Goal: Transaction & Acquisition: Purchase product/service

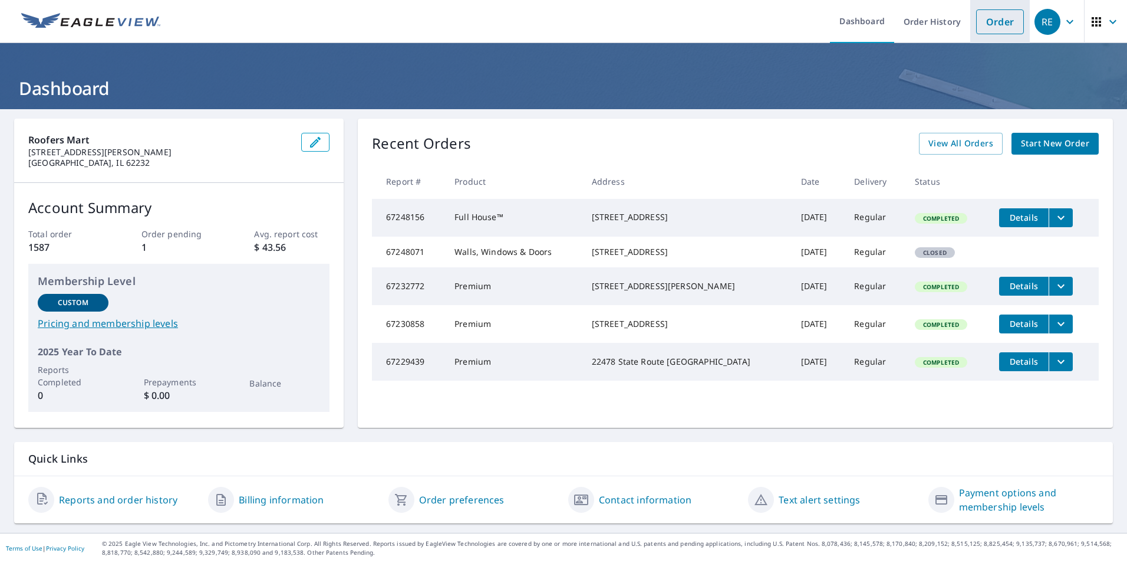
click at [976, 30] on link "Order" at bounding box center [1000, 21] width 48 height 25
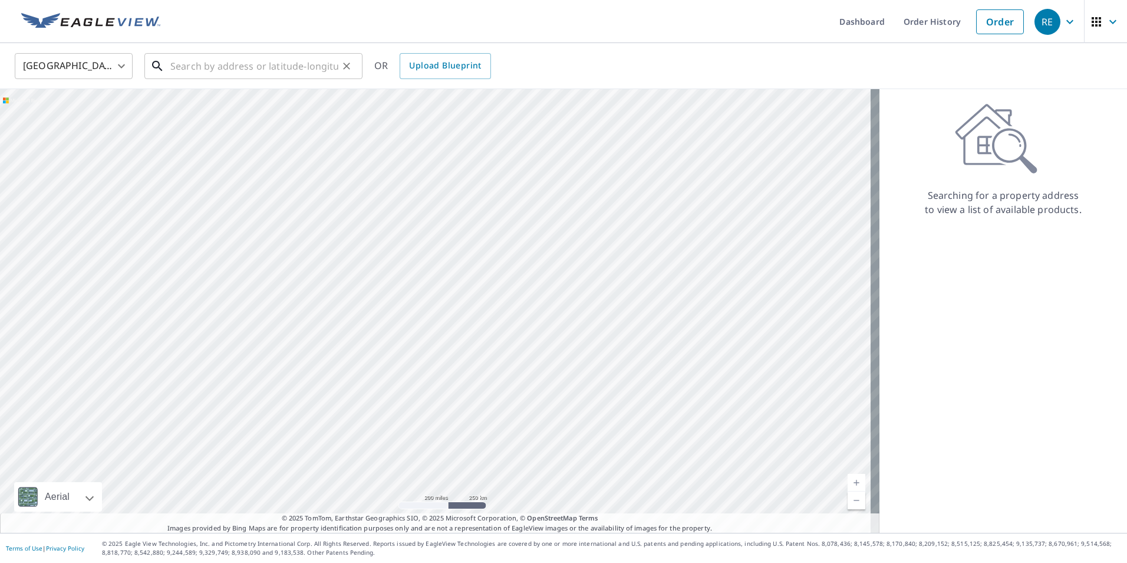
click at [265, 63] on input "text" at bounding box center [254, 66] width 168 height 33
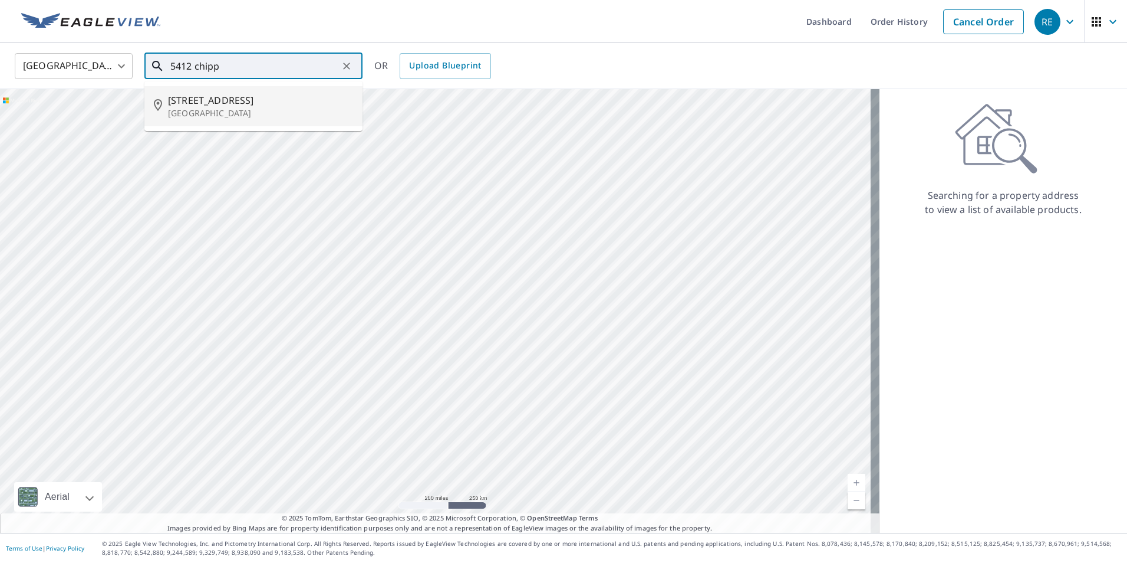
click at [248, 97] on span "[STREET_ADDRESS]" at bounding box center [260, 100] width 185 height 14
type input "[STREET_ADDRESS]"
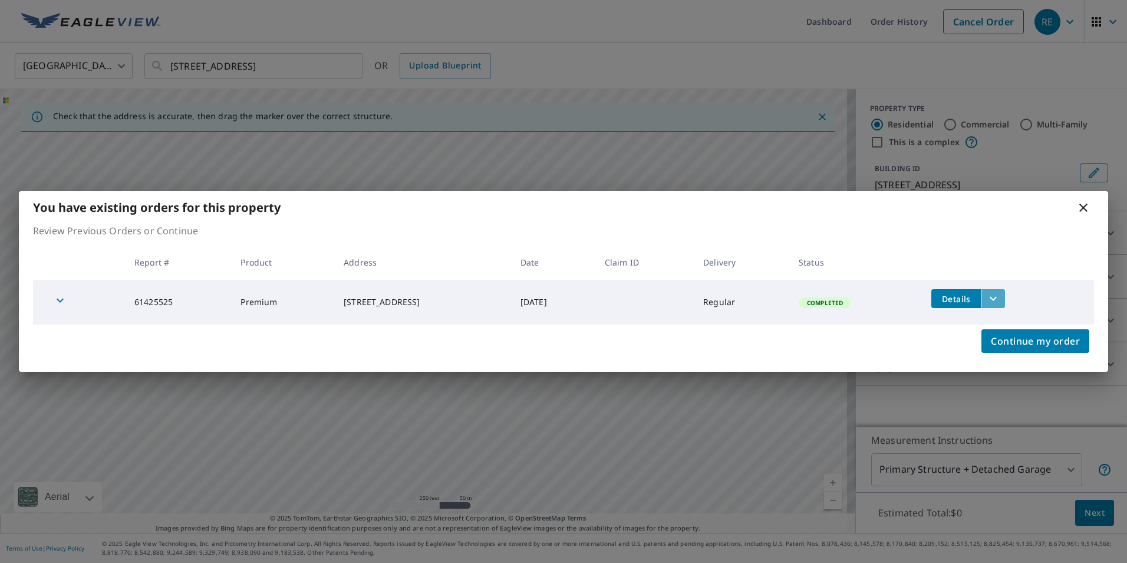
click at [1001, 294] on icon "filesDropdownBtn-61425525" at bounding box center [994, 298] width 14 height 14
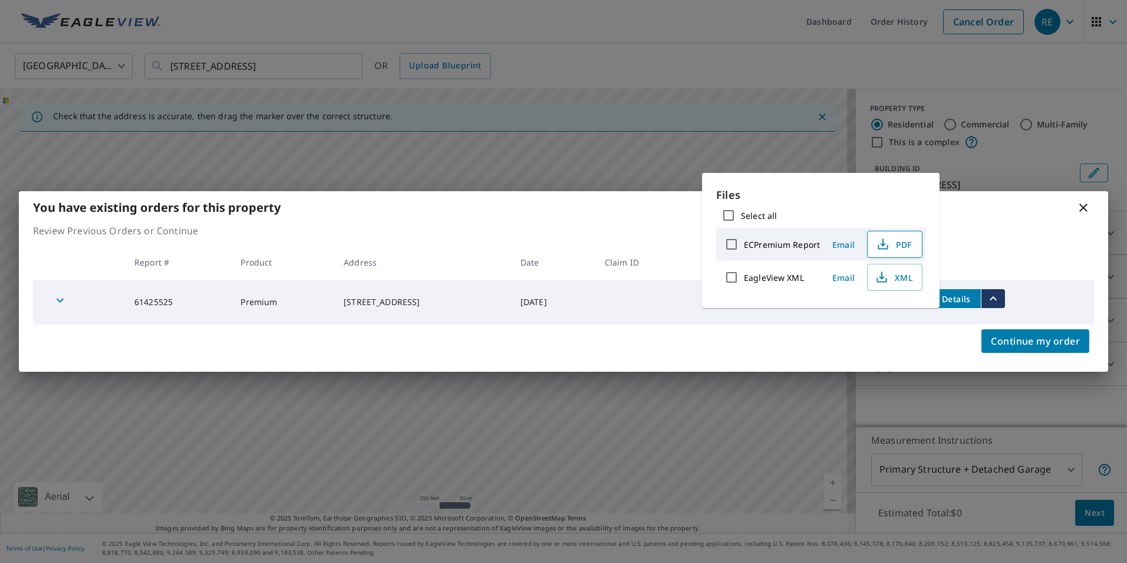
click at [900, 238] on span "PDF" at bounding box center [894, 244] width 38 height 14
click at [1080, 218] on div "You have existing orders for this property" at bounding box center [564, 207] width 1090 height 32
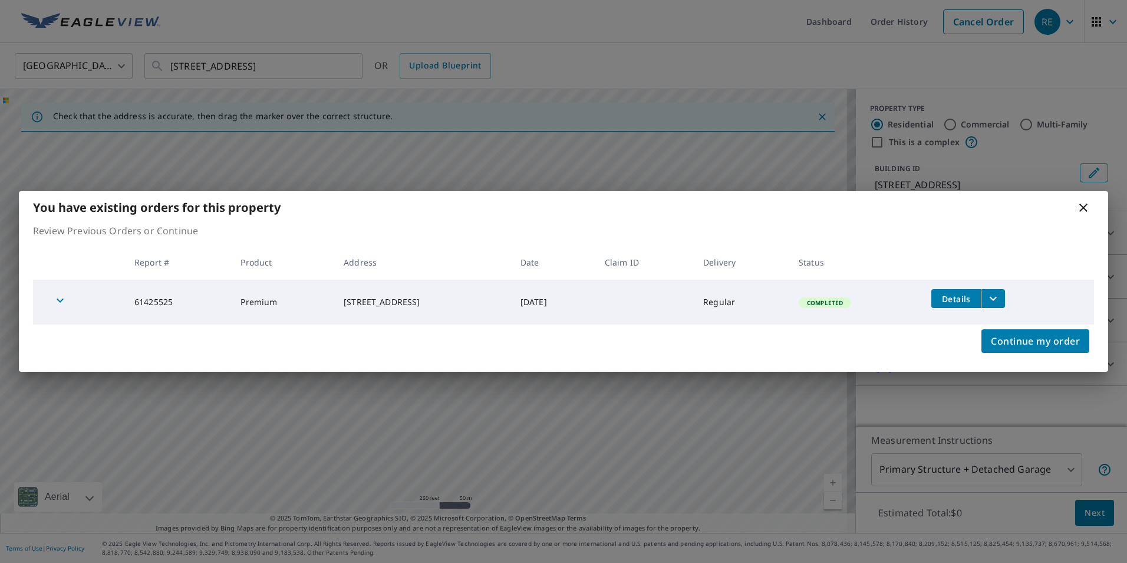
click at [1080, 218] on div "You have existing orders for this property" at bounding box center [564, 207] width 1090 height 32
click at [1084, 210] on icon at bounding box center [1084, 207] width 14 height 14
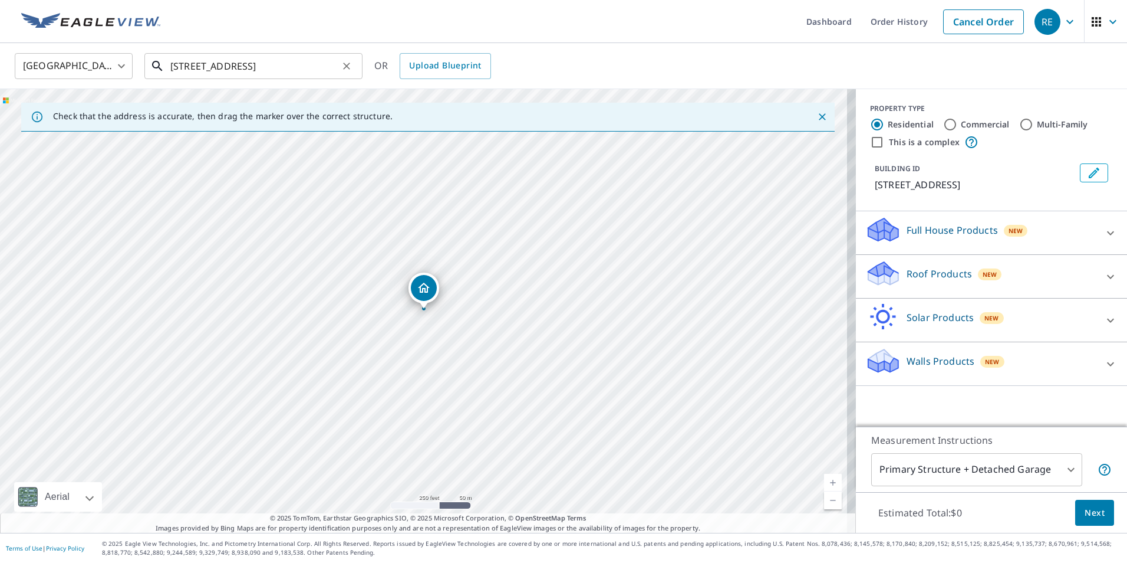
click at [280, 65] on input "[STREET_ADDRESS]" at bounding box center [254, 66] width 168 height 33
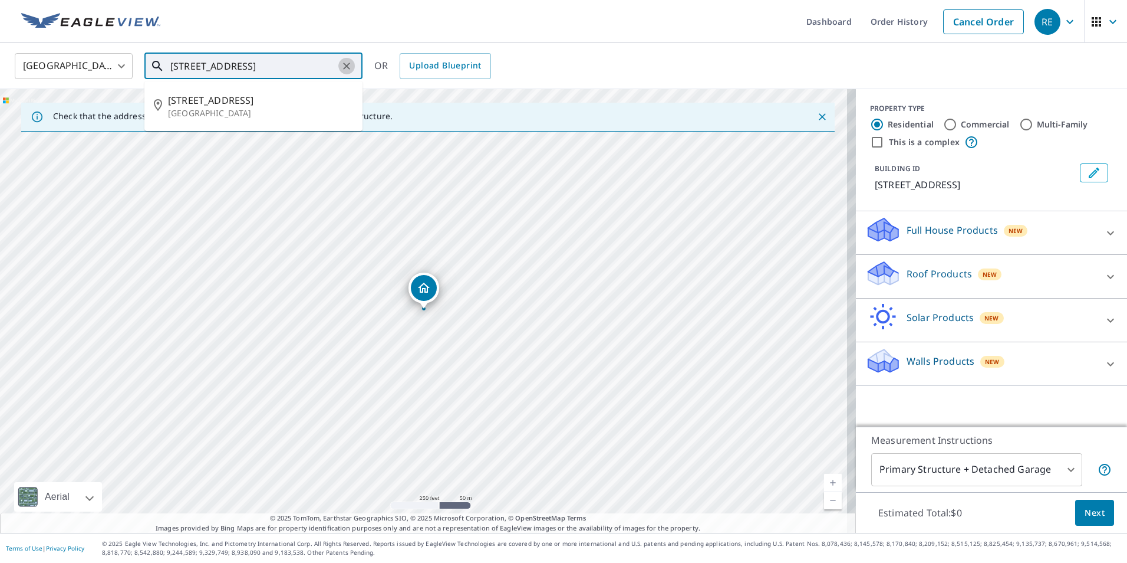
click at [346, 64] on icon "Clear" at bounding box center [347, 66] width 12 height 12
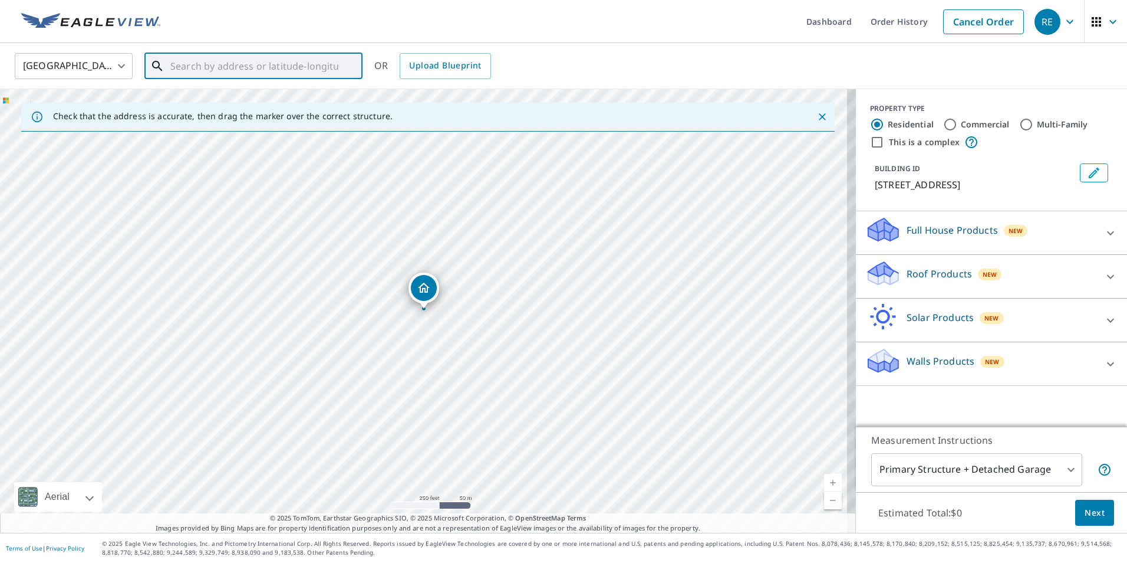
click at [319, 71] on input "text" at bounding box center [254, 66] width 168 height 33
click at [247, 109] on p "[GEOGRAPHIC_DATA]" at bounding box center [260, 113] width 185 height 12
type input "[STREET_ADDRESS]"
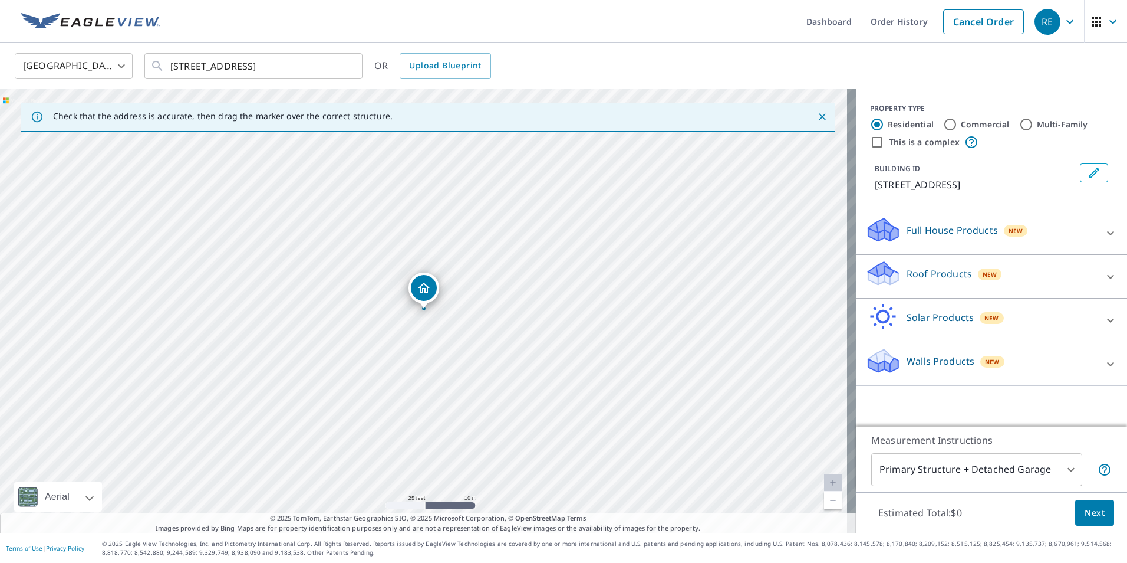
click at [407, 314] on div "[STREET_ADDRESS]" at bounding box center [428, 310] width 856 height 443
click at [430, 281] on icon "Dropped pin, building 1, Residential property, 46 Klamberg Ln Ellisville, MO 63…" at bounding box center [424, 288] width 14 height 14
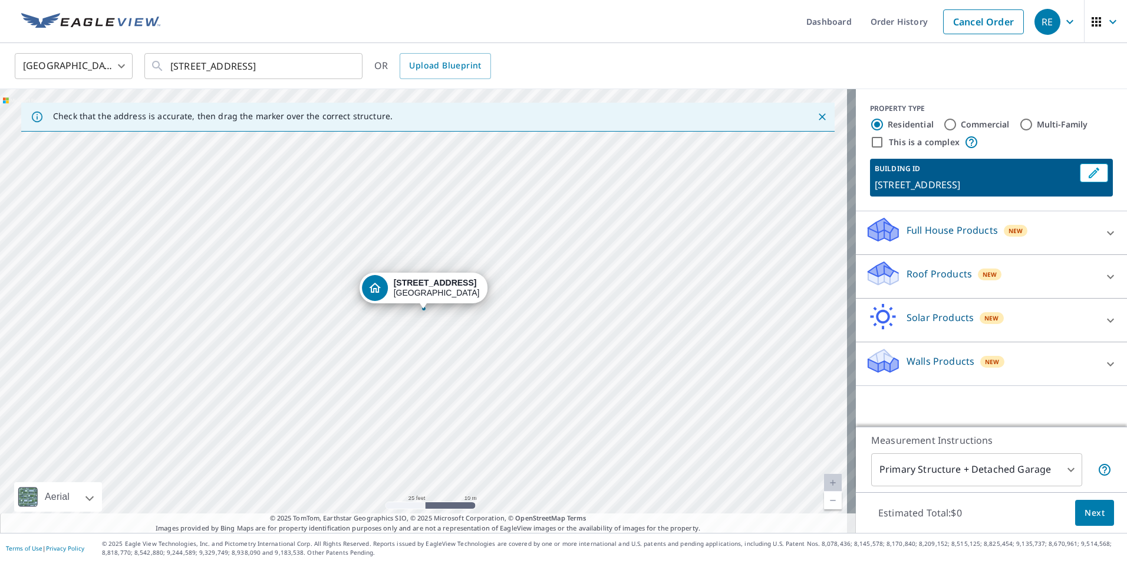
click at [965, 236] on p "Full House Products" at bounding box center [952, 230] width 91 height 14
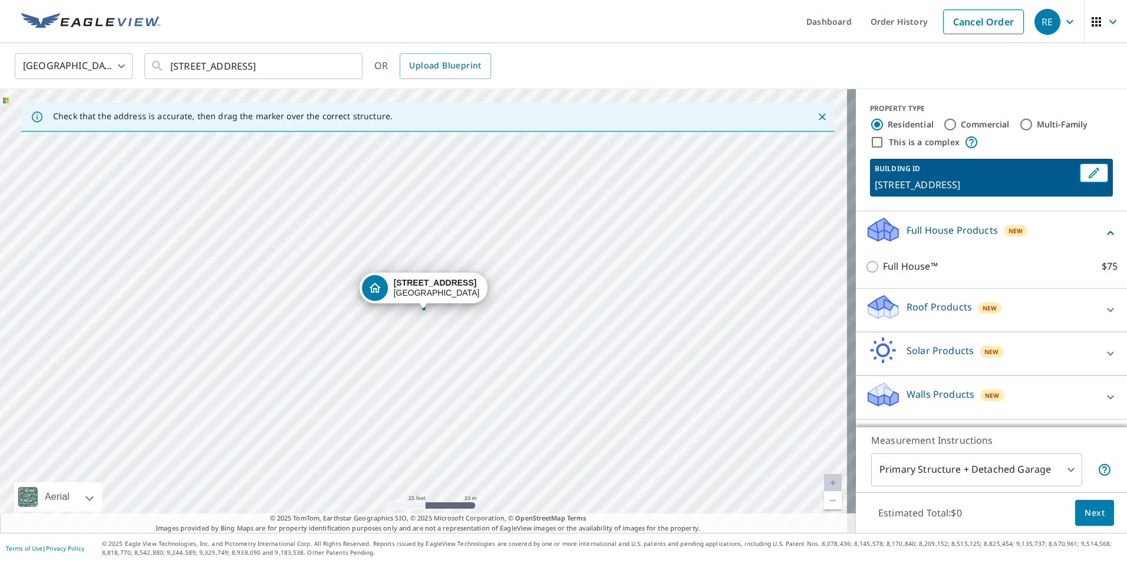
drag, startPoint x: 962, startPoint y: 288, endPoint x: 958, endPoint y: 304, distance: 16.4
click at [962, 288] on div "Roof Products New Premium $20.5 - $66 QuickSquares™ $18 Gutter $13 Bid Perfect™…" at bounding box center [991, 310] width 271 height 44
click at [958, 307] on p "Roof Products" at bounding box center [939, 307] width 65 height 14
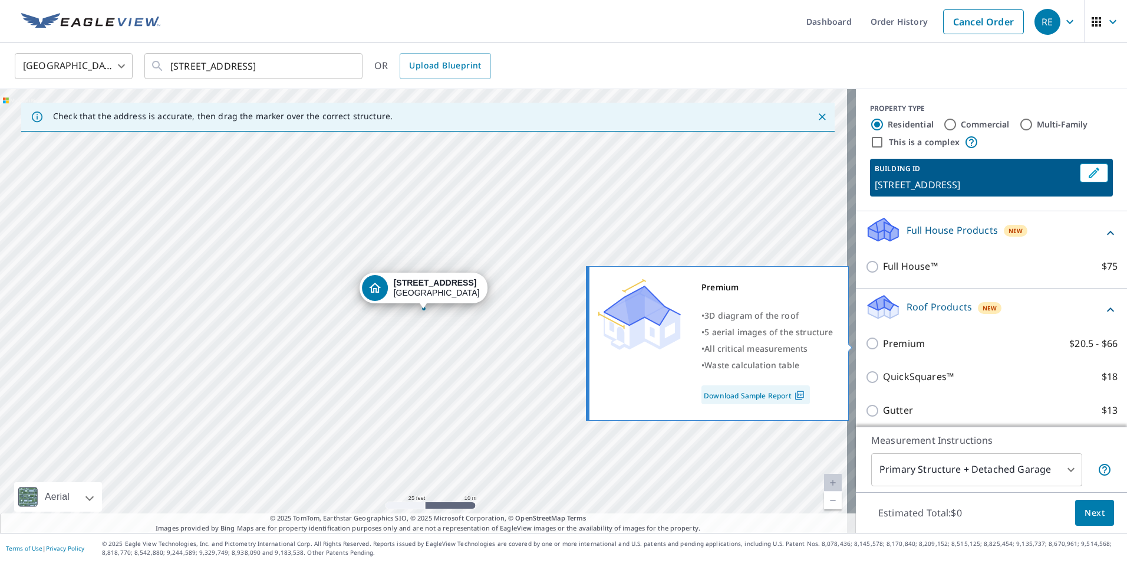
click at [939, 339] on label "Premium $20.5 - $66" at bounding box center [1000, 343] width 235 height 15
click at [883, 339] on input "Premium $20.5 - $66" at bounding box center [875, 343] width 18 height 14
checkbox input "true"
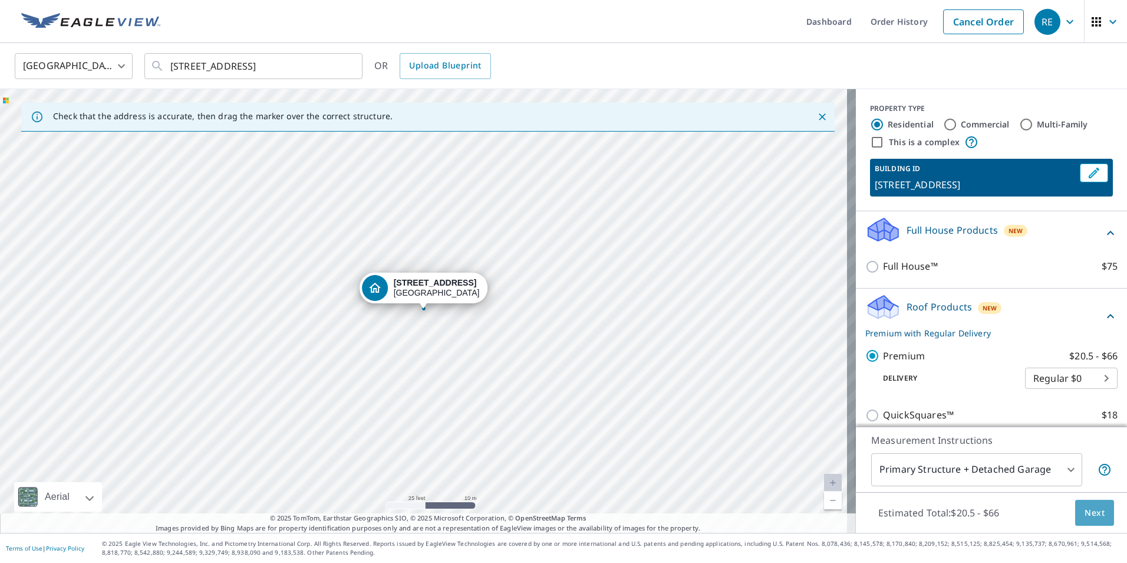
click at [1085, 508] on span "Next" at bounding box center [1095, 512] width 20 height 15
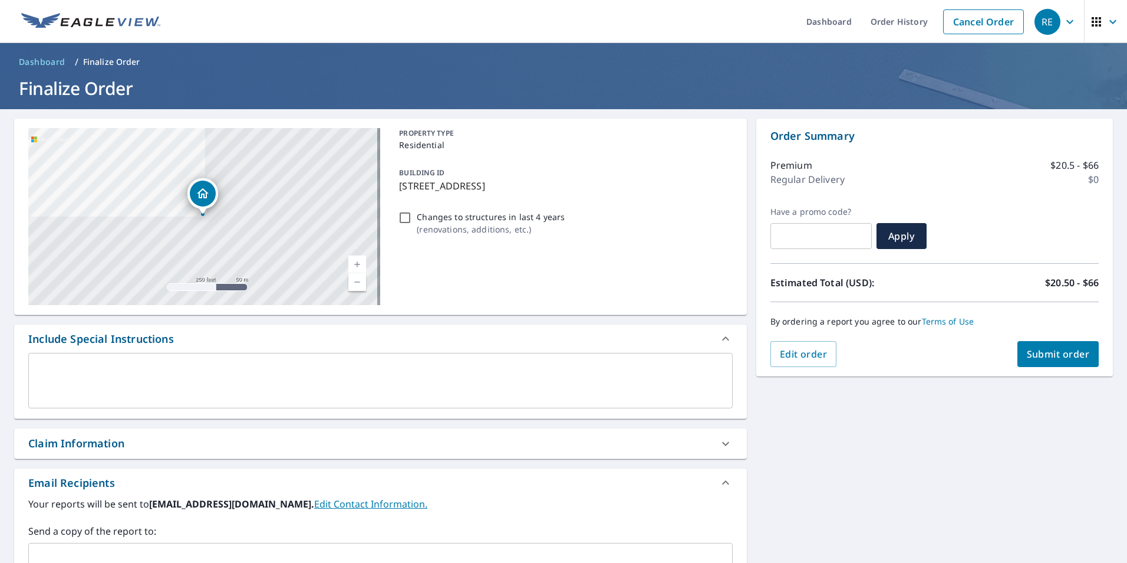
click at [180, 446] on div "Claim Information" at bounding box center [369, 443] width 683 height 16
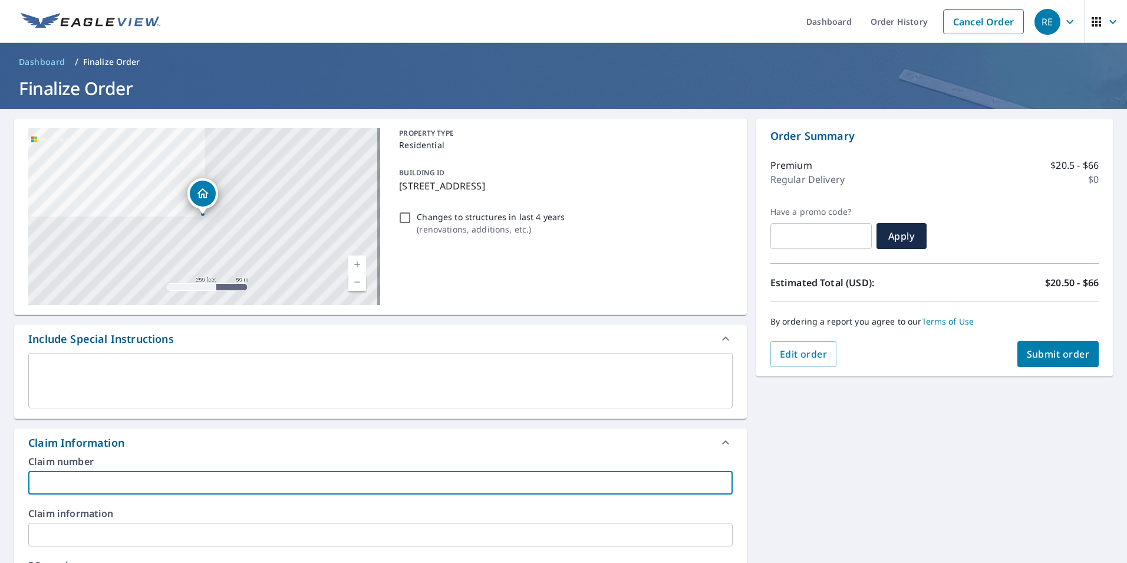
click at [131, 473] on input "text" at bounding box center [380, 483] width 705 height 24
type input "800-[PERSON_NAME] & SONS"
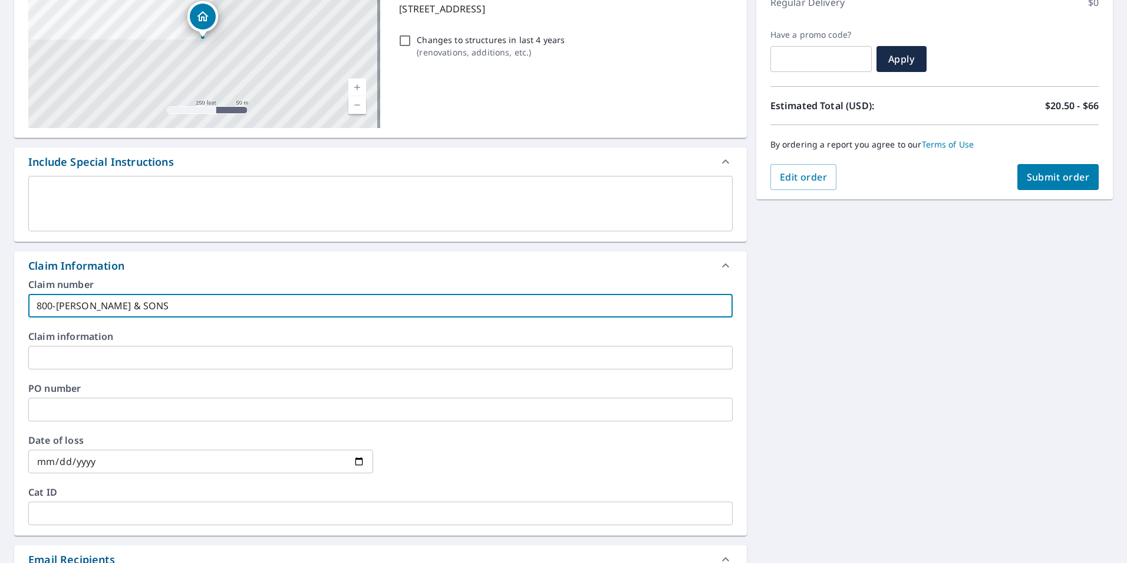
scroll to position [295, 0]
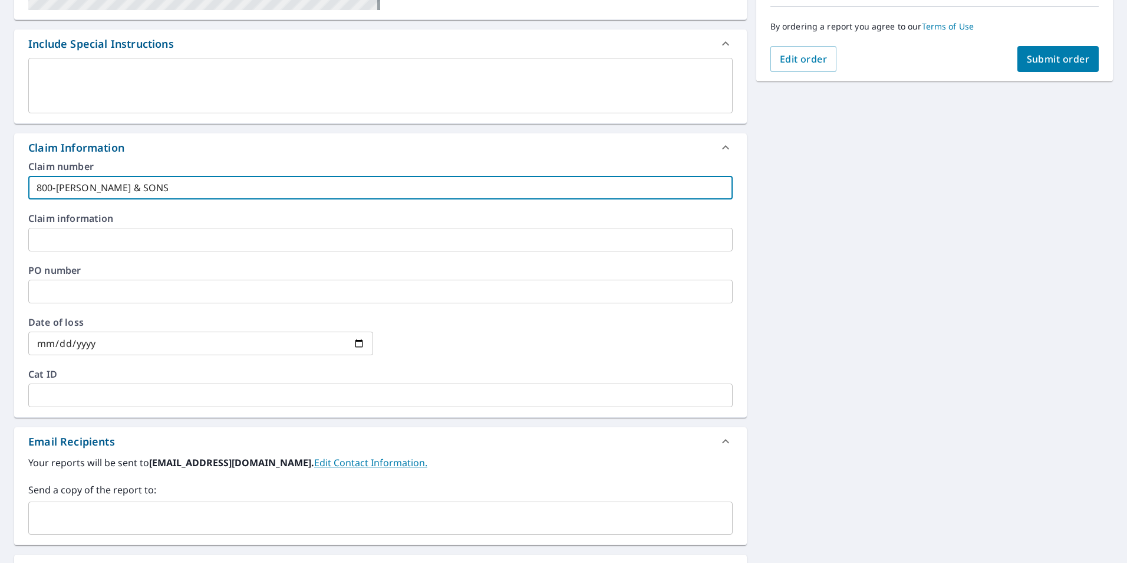
click at [133, 511] on input "text" at bounding box center [372, 518] width 676 height 22
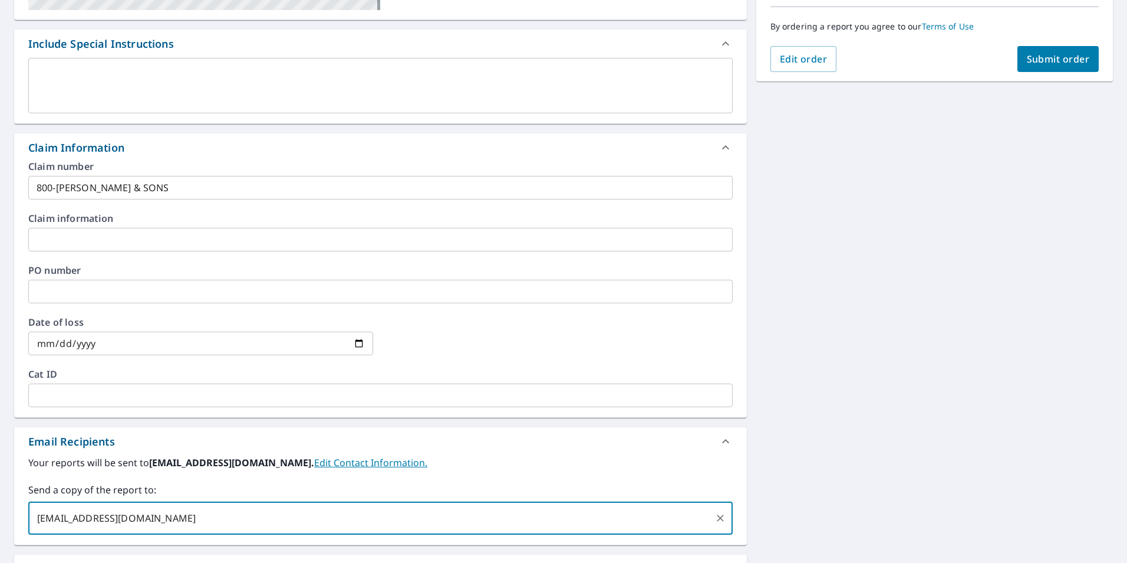
type input "[EMAIL_ADDRESS][DOMAIN_NAME]"
click at [1041, 58] on span "Submit order" at bounding box center [1058, 58] width 63 height 13
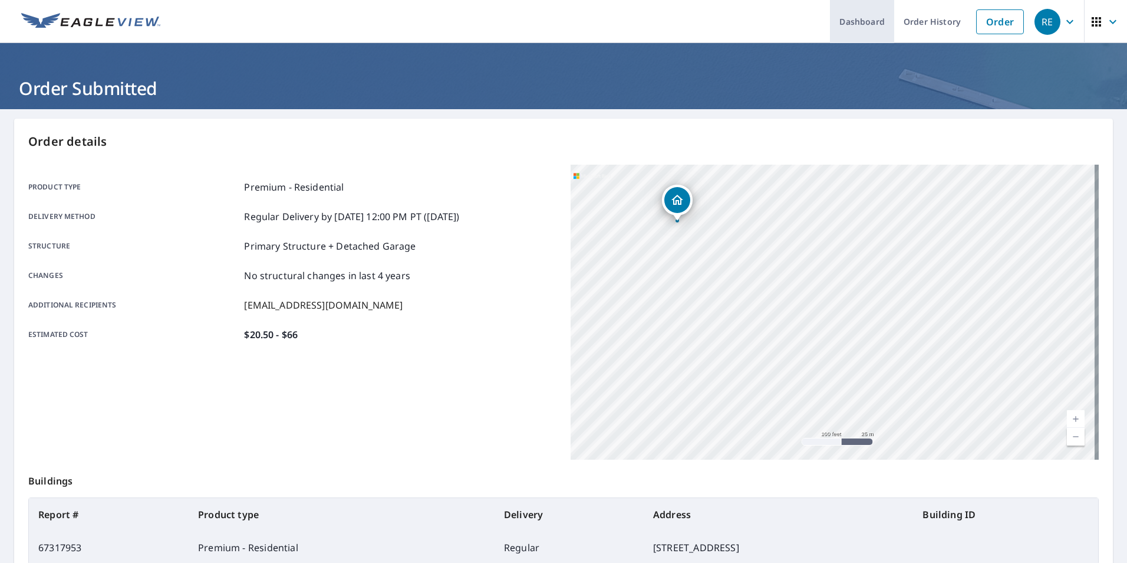
click at [858, 15] on link "Dashboard" at bounding box center [862, 21] width 64 height 43
